Goal: Transaction & Acquisition: Book appointment/travel/reservation

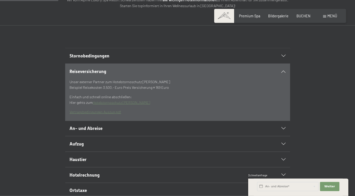
scroll to position [92, 0]
click at [284, 57] on icon at bounding box center [283, 56] width 4 height 2
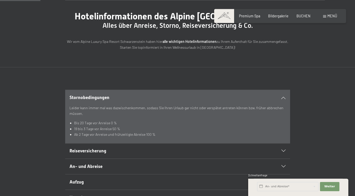
scroll to position [50, 0]
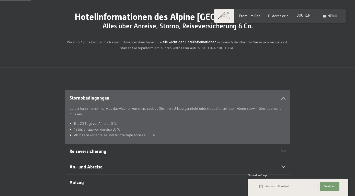
click at [310, 15] on span "BUCHEN" at bounding box center [303, 15] width 14 height 4
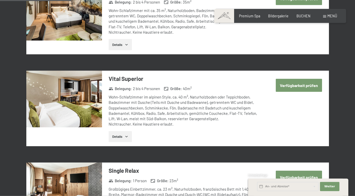
scroll to position [344, 0]
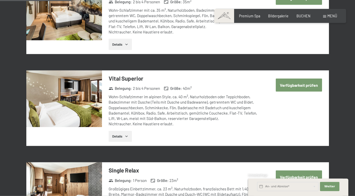
click at [126, 137] on icon "button" at bounding box center [126, 136] width 4 height 4
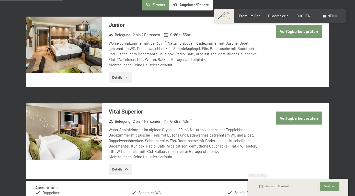
scroll to position [311, 0]
click at [307, 119] on button "Verfügbarkeit prüfen" at bounding box center [299, 118] width 46 height 13
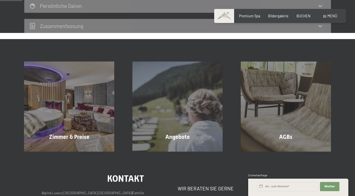
scroll to position [107, 0]
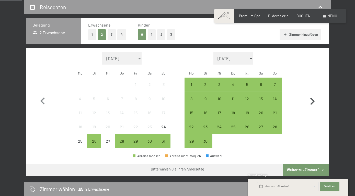
click at [311, 100] on icon "button" at bounding box center [312, 101] width 15 height 15
select select "2025-09-01"
select select "2025-10-01"
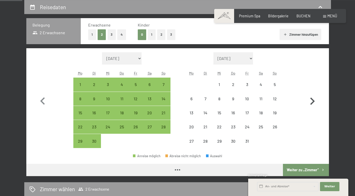
click at [311, 100] on icon "button" at bounding box center [312, 101] width 15 height 15
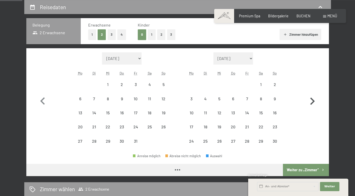
click at [311, 100] on icon "button" at bounding box center [312, 101] width 15 height 15
select select "2025-11-01"
select select "2025-12-01"
click at [311, 100] on icon "button" at bounding box center [312, 101] width 15 height 15
select select "2025-12-01"
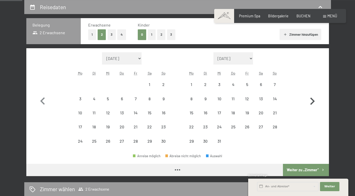
select select "2026-01-01"
select select "2025-12-01"
select select "2026-01-01"
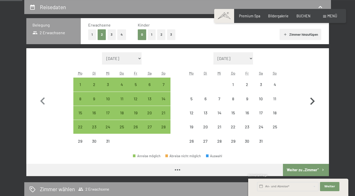
select select "2025-12-01"
select select "2026-01-01"
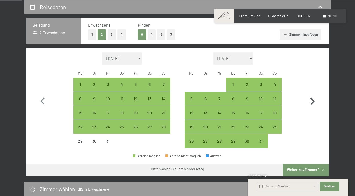
click at [311, 100] on icon "button" at bounding box center [312, 101] width 15 height 15
select select "2026-01-01"
select select "2026-02-01"
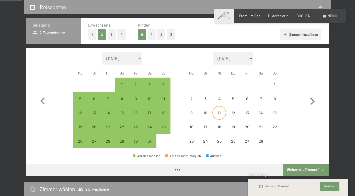
select select "2026-01-01"
select select "2026-02-01"
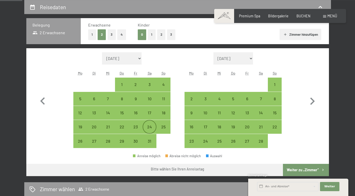
click at [149, 127] on div "24" at bounding box center [149, 131] width 13 height 13
select select "2026-01-01"
select select "2026-02-01"
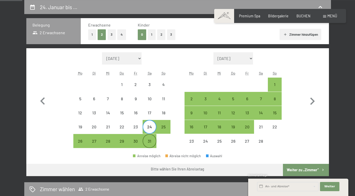
click at [151, 138] on div "31" at bounding box center [149, 141] width 13 height 13
select select "2026-01-01"
select select "2026-02-01"
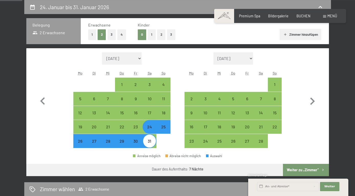
click at [306, 170] on button "Weiter zu „Zimmer“" at bounding box center [306, 170] width 46 height 12
select select "2026-01-01"
select select "2026-02-01"
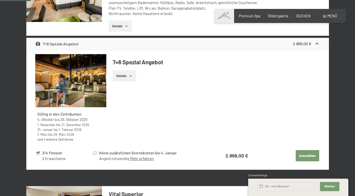
scroll to position [200, 0]
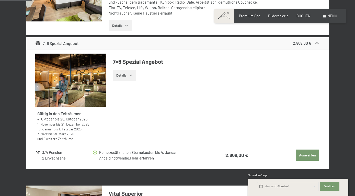
click at [143, 158] on link "Mehr erfahren" at bounding box center [142, 158] width 24 height 5
